Goal: Task Accomplishment & Management: Use online tool/utility

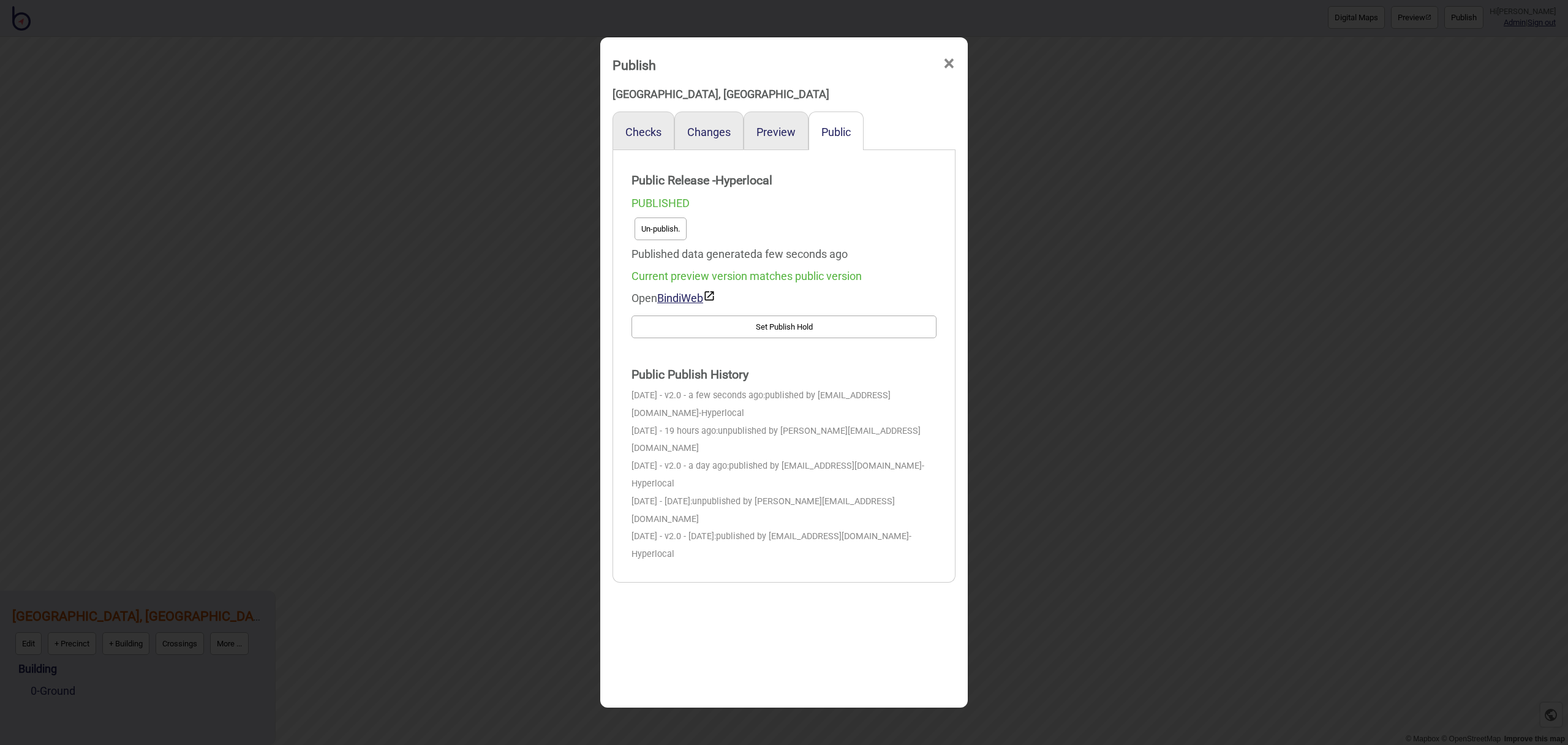
click at [953, 64] on span "×" at bounding box center [949, 64] width 13 height 40
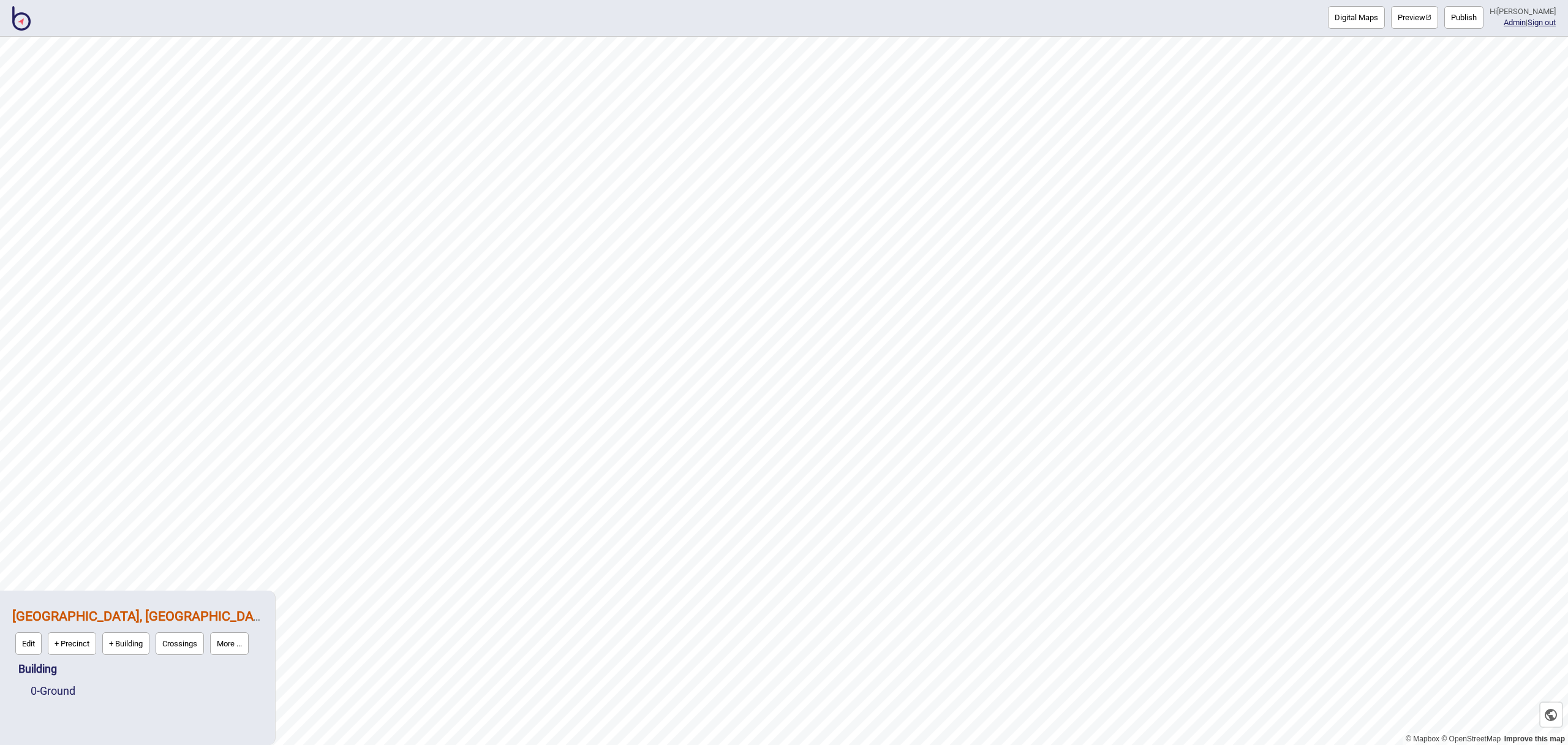
click at [19, 23] on img at bounding box center [21, 18] width 18 height 25
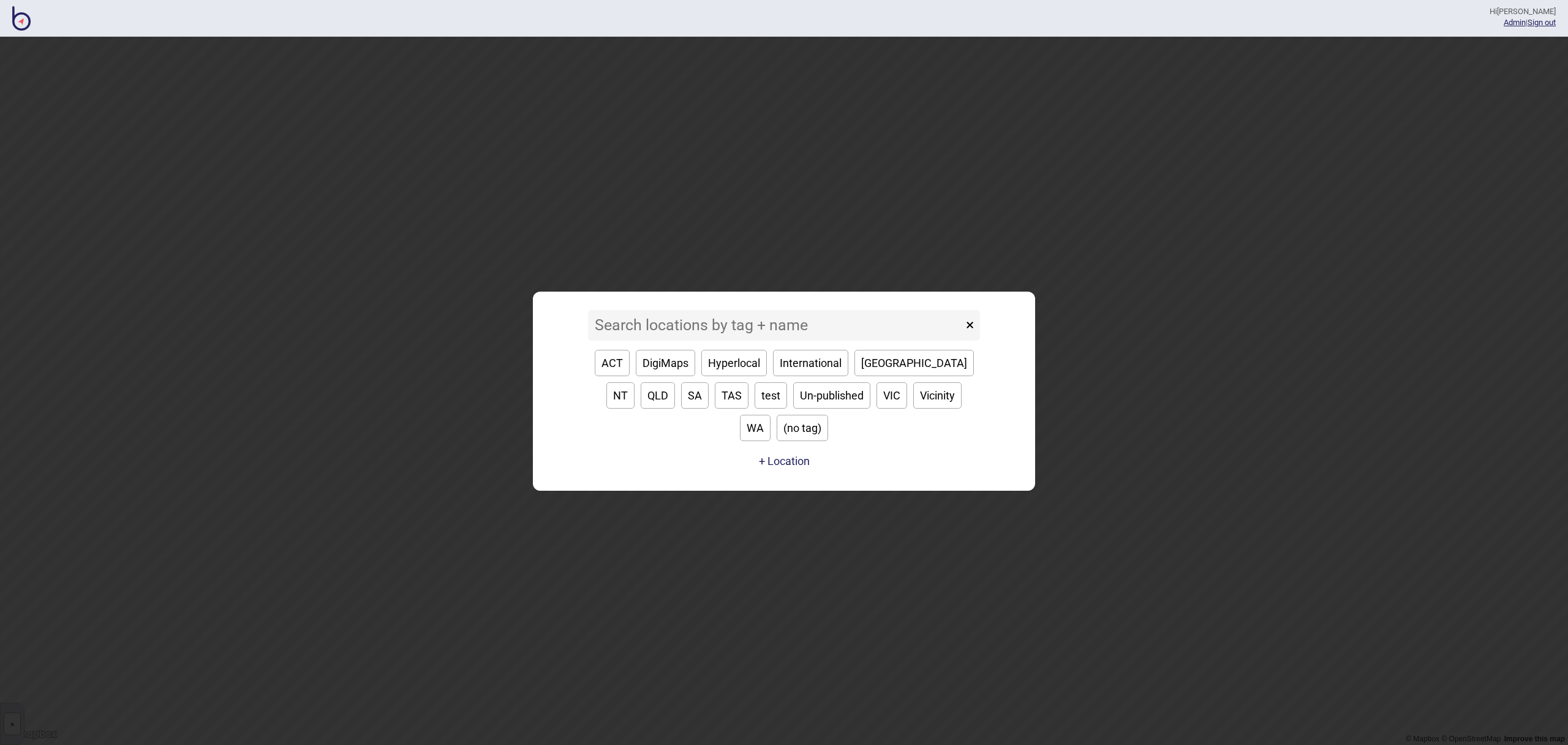
click at [642, 341] on input at bounding box center [775, 325] width 374 height 30
click at [681, 409] on button "SA" at bounding box center [695, 396] width 28 height 27
type input "SA"
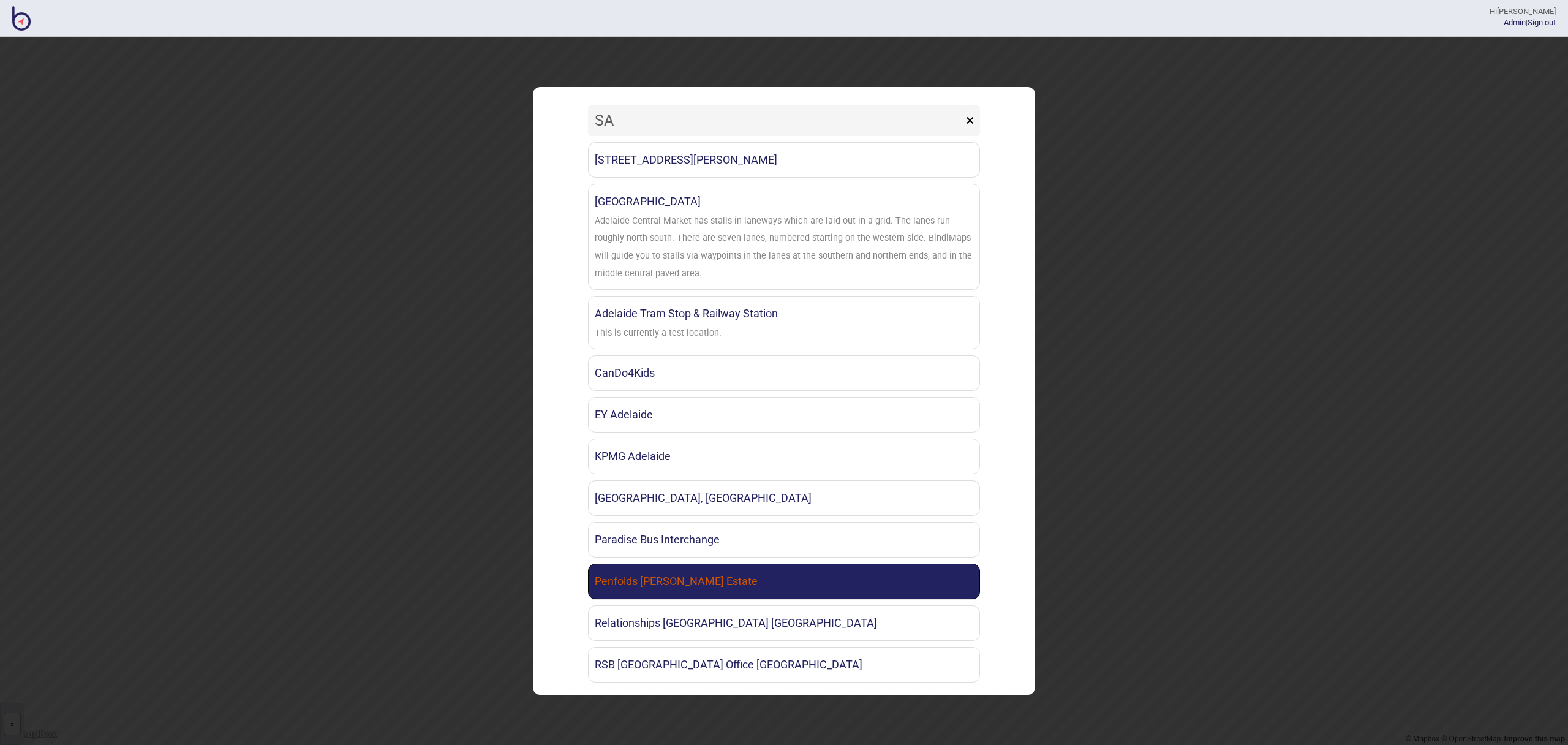
scroll to position [11, 0]
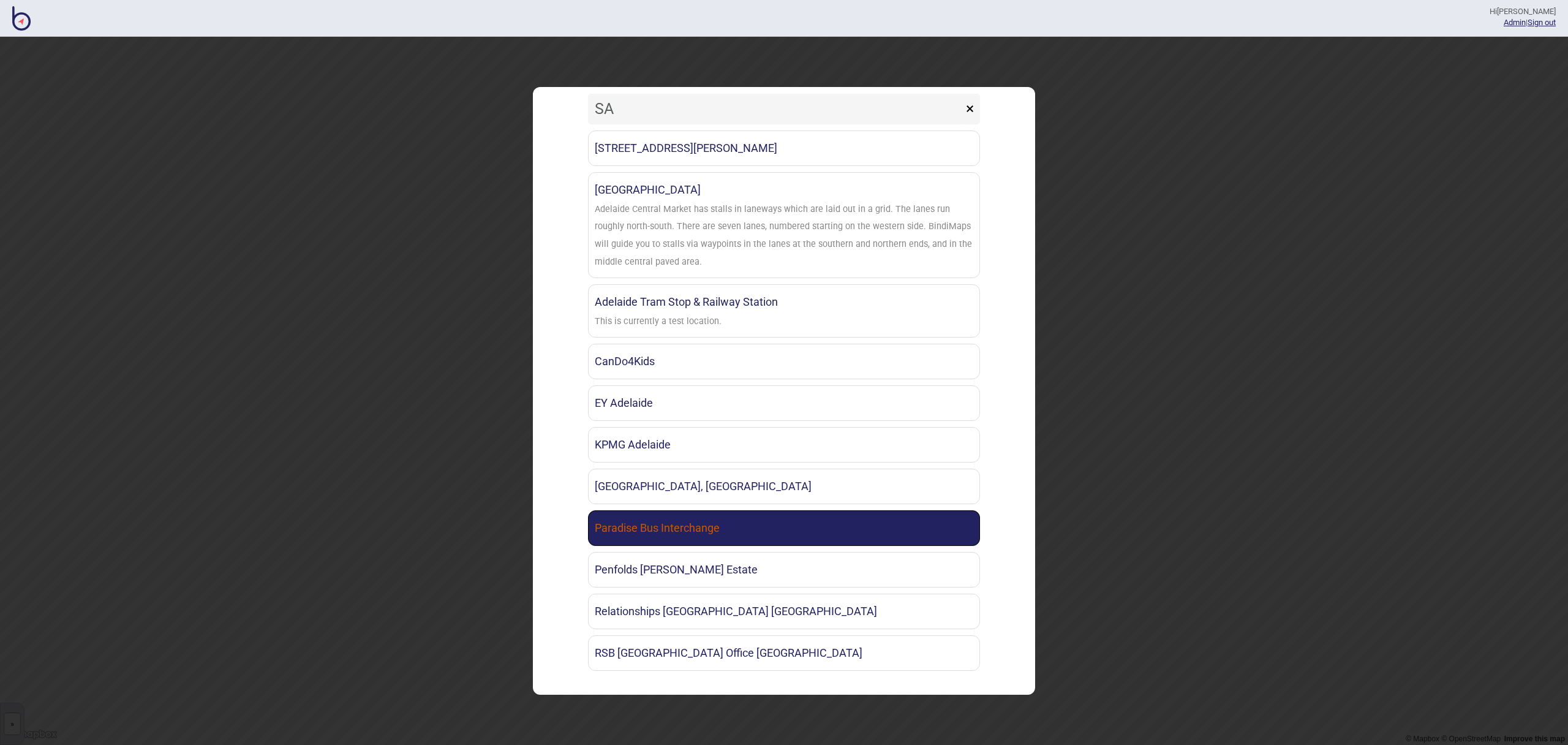
click at [722, 531] on link "Paradise Bus Interchange" at bounding box center [784, 528] width 392 height 35
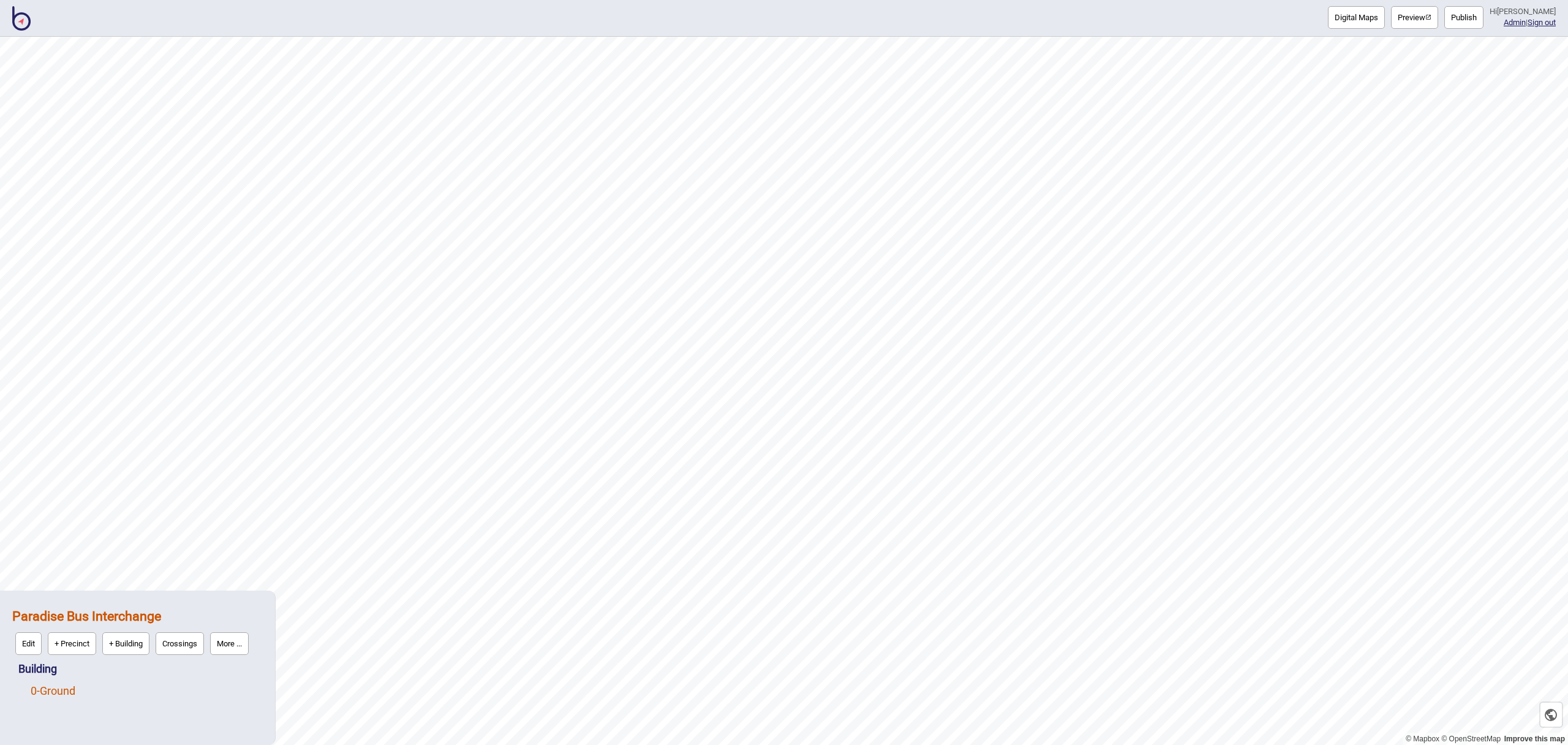
click at [69, 690] on link "0 - Ground" at bounding box center [52, 691] width 45 height 13
click at [50, 689] on button "Edit" at bounding box center [47, 688] width 27 height 23
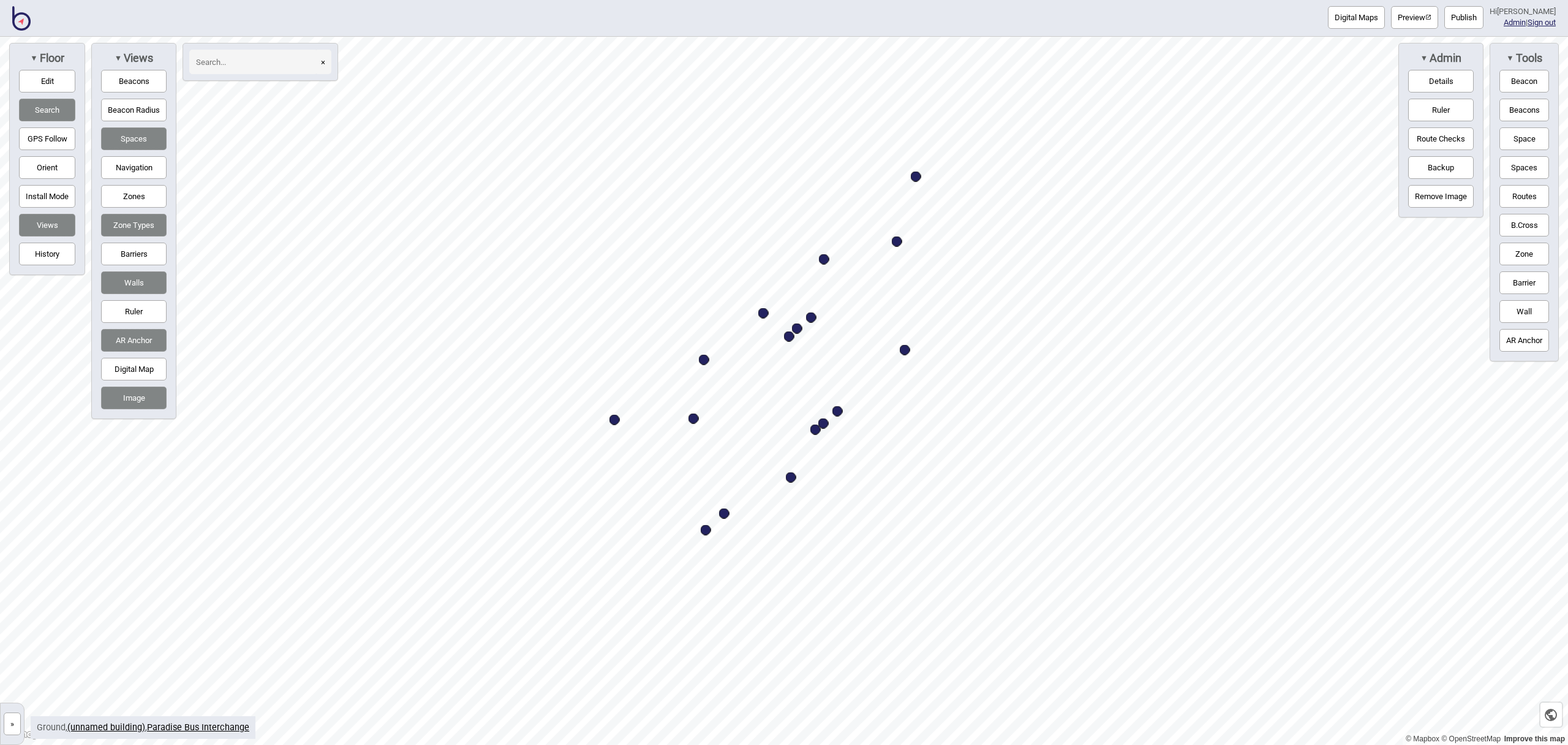
click at [325, 62] on button "×" at bounding box center [323, 62] width 16 height 25
click at [235, 730] on link "Paradise Bus Interchange" at bounding box center [198, 727] width 102 height 10
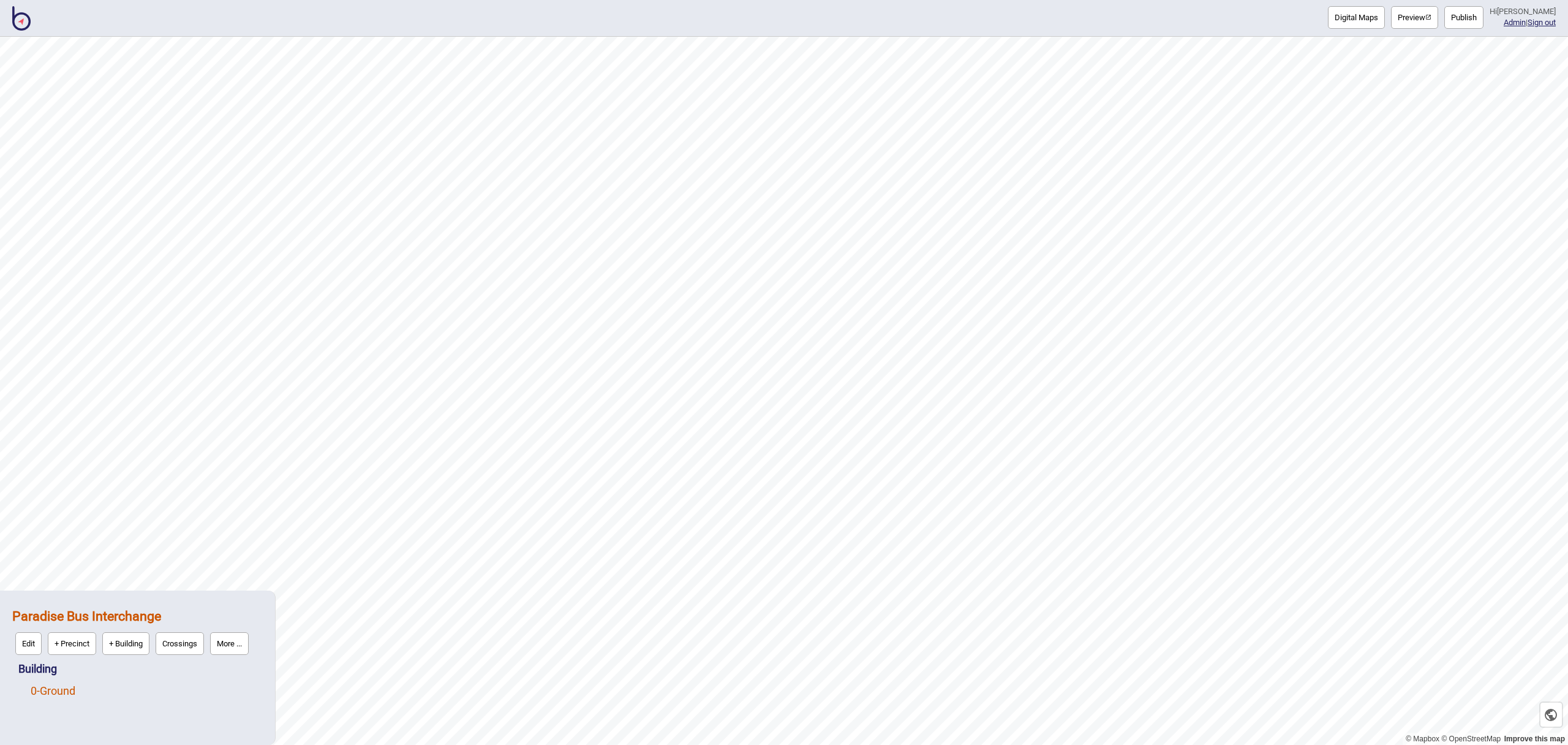
click at [71, 689] on link "0 - Ground" at bounding box center [52, 691] width 45 height 13
click at [55, 693] on button "Edit" at bounding box center [47, 688] width 27 height 23
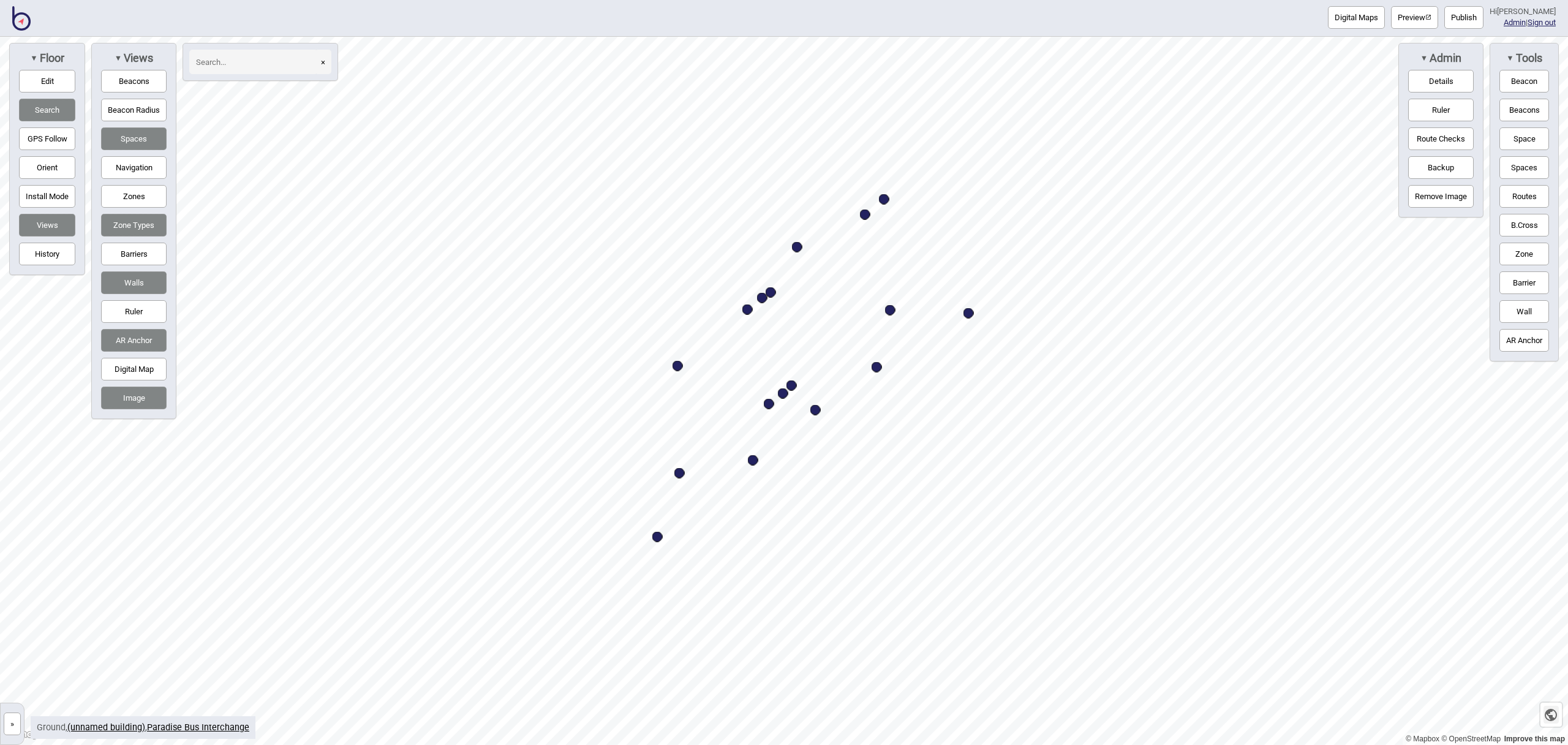
click at [1553, 715] on icon "button" at bounding box center [1550, 715] width 15 height 15
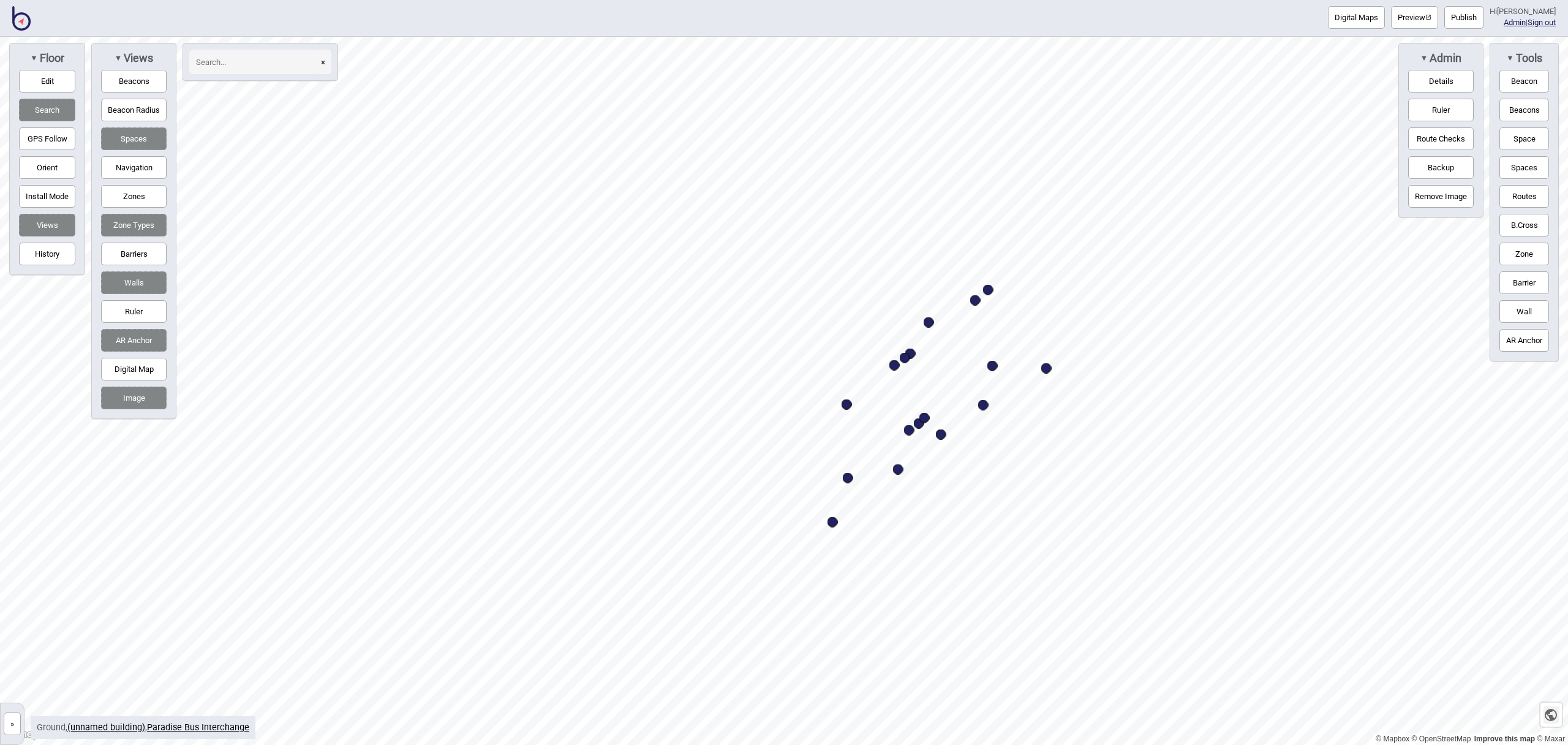
click at [1556, 720] on icon "button" at bounding box center [1550, 715] width 15 height 15
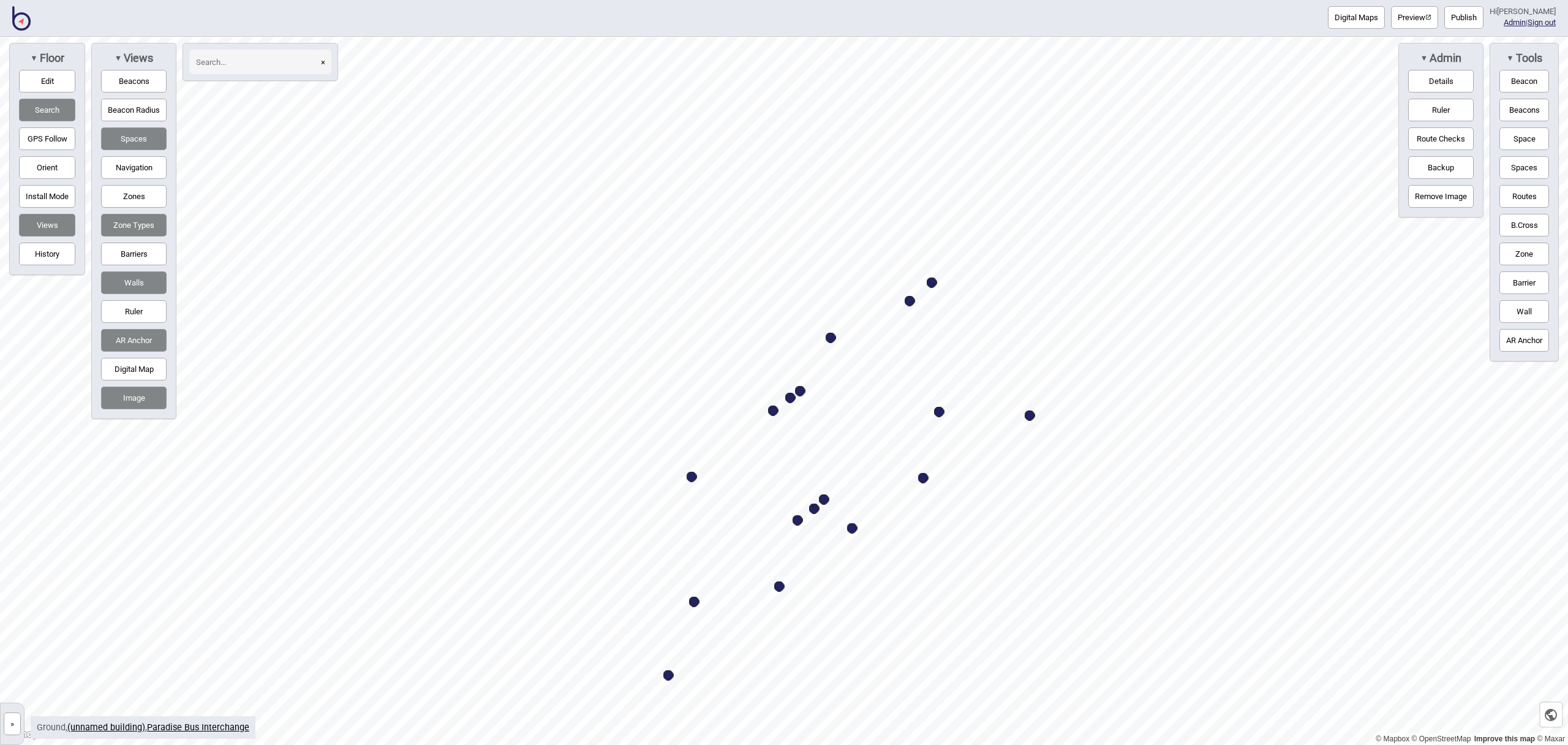
click at [135, 169] on button "Navigation" at bounding box center [134, 167] width 66 height 23
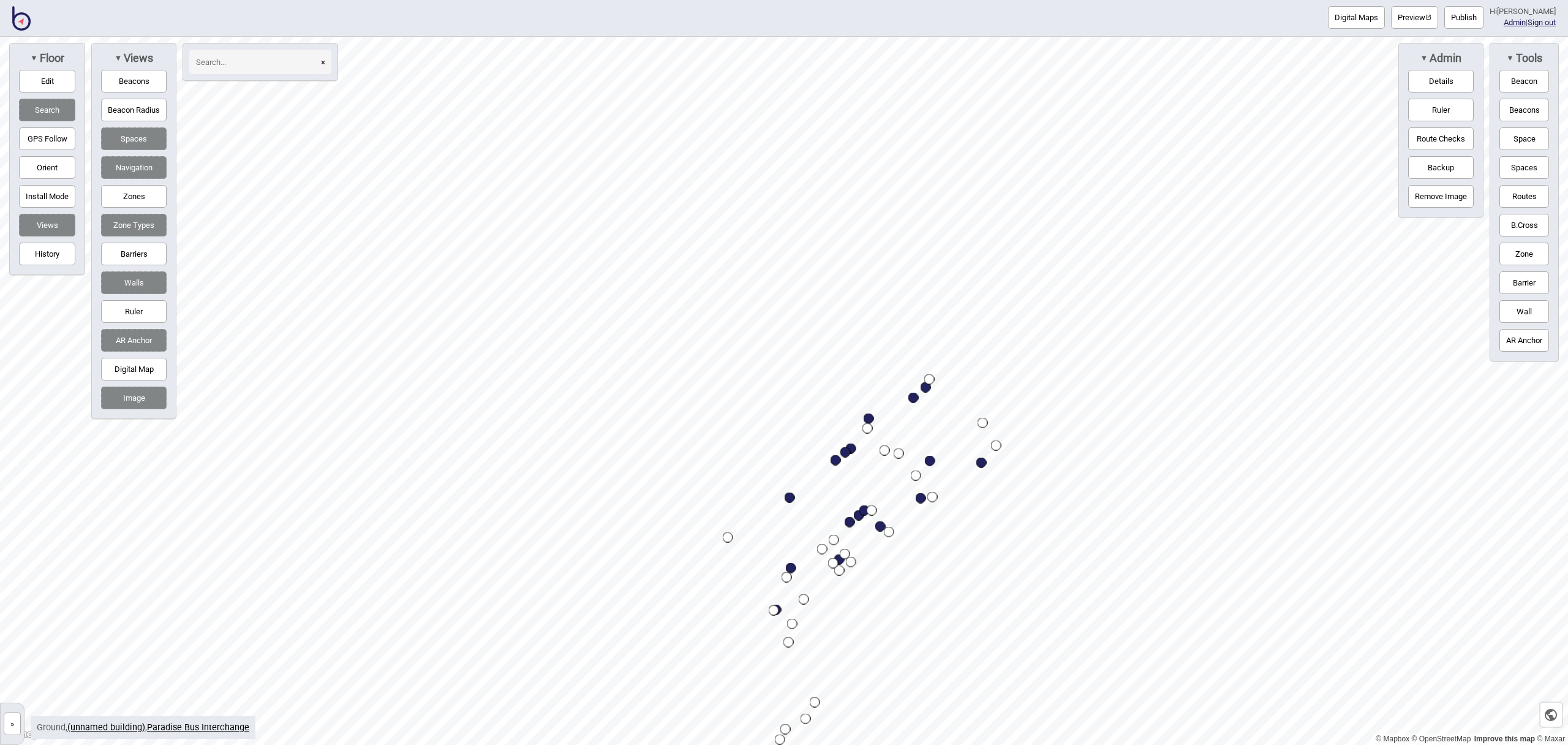
click at [130, 404] on button "Image" at bounding box center [134, 398] width 66 height 23
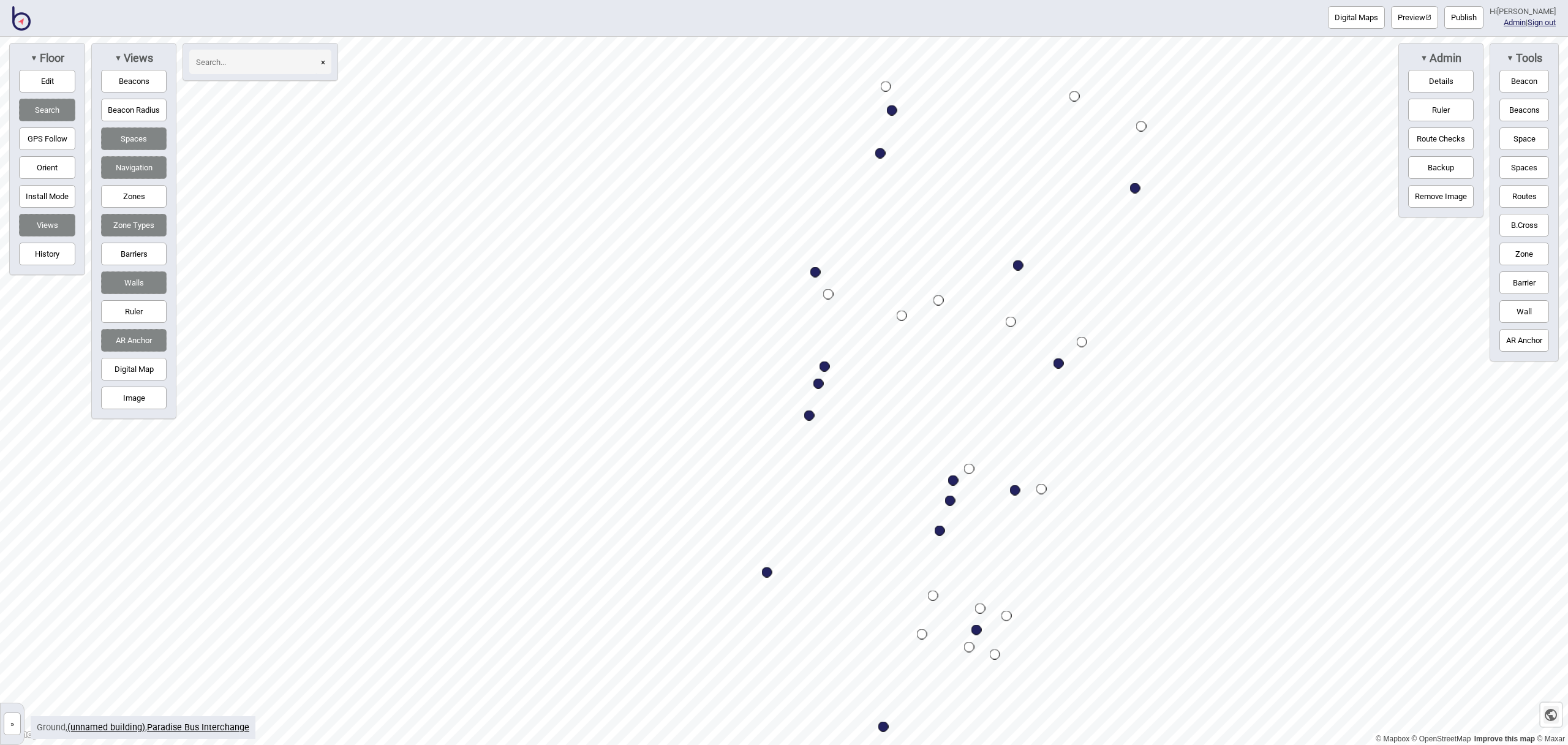
click at [1550, 718] on icon "button" at bounding box center [1550, 715] width 12 height 12
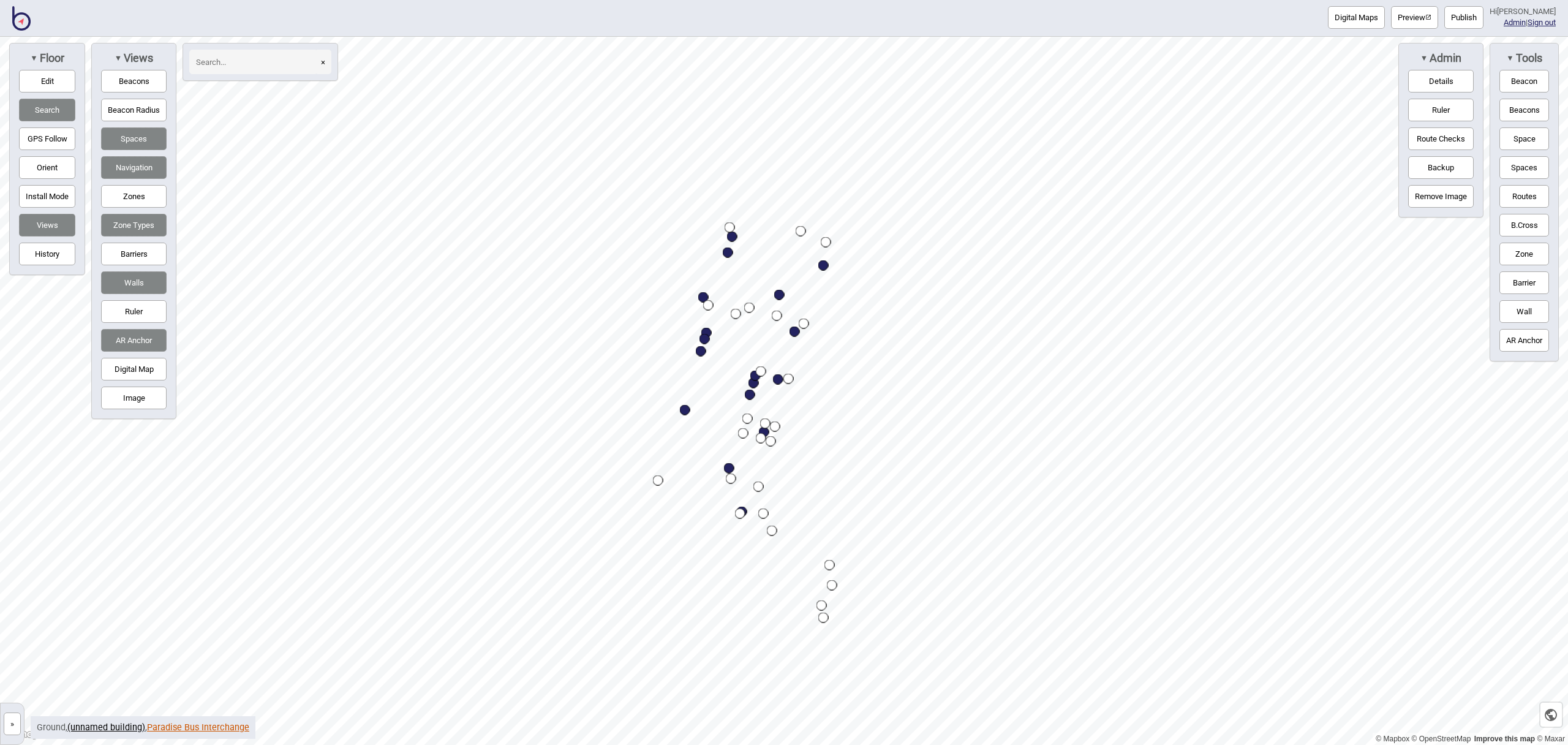
click at [198, 728] on link "Paradise Bus Interchange" at bounding box center [198, 727] width 102 height 10
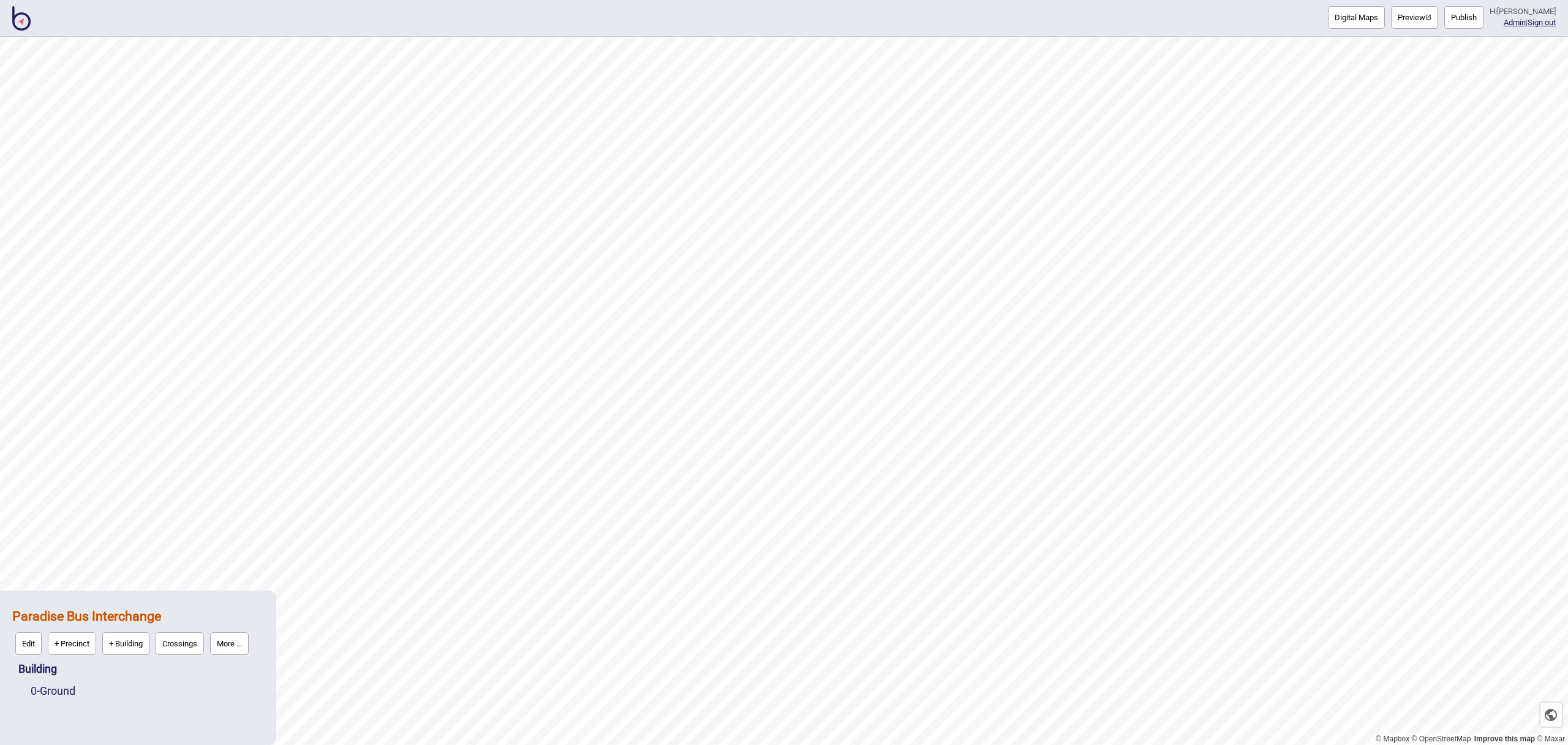
click at [26, 23] on img at bounding box center [21, 18] width 18 height 25
